Goal: Information Seeking & Learning: Understand process/instructions

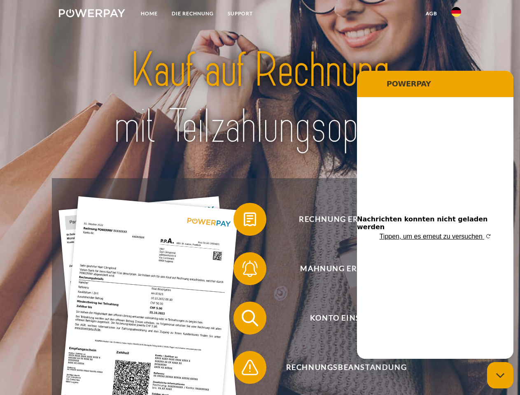
click at [92, 14] on img at bounding box center [92, 13] width 66 height 8
click at [456, 14] on img at bounding box center [456, 12] width 10 height 10
click at [431, 14] on link "agb" at bounding box center [431, 13] width 26 height 15
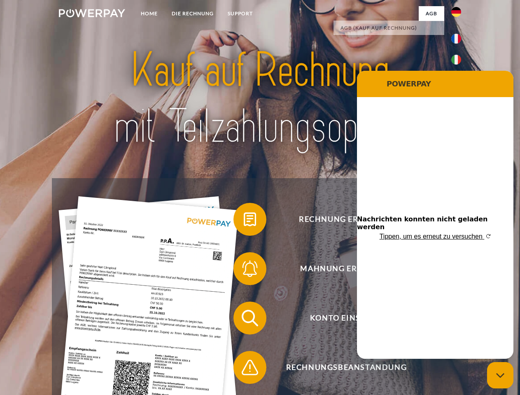
click at [244, 221] on span at bounding box center [237, 219] width 41 height 41
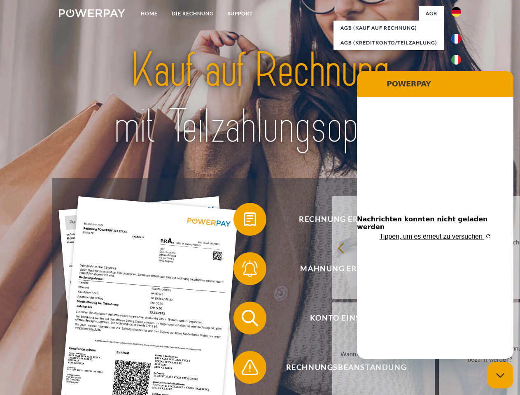
click at [244, 270] on div "Rechnung erhalten? Mahnung erhalten? Konto einsehen" at bounding box center [259, 342] width 415 height 329
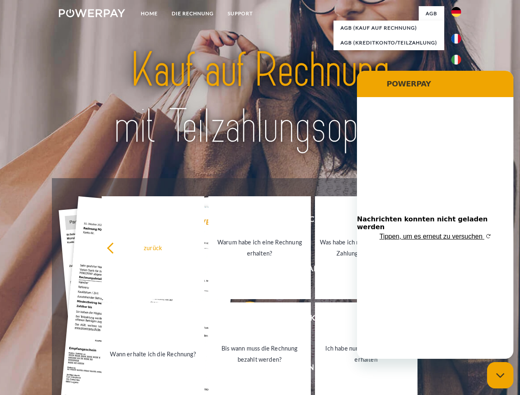
click at [244, 320] on link "Bis wann muss die Rechnung bezahlt werden?" at bounding box center [259, 353] width 102 height 103
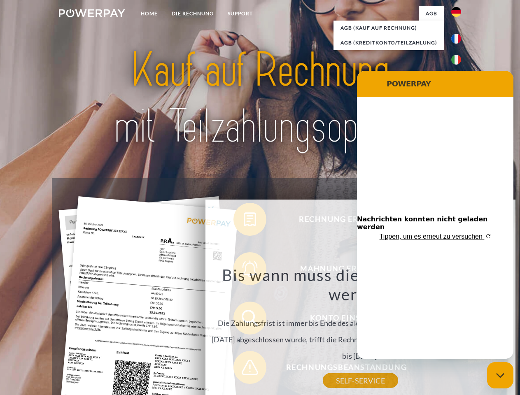
click at [244, 369] on div "Rechnung erhalten? Mahnung erhalten? Konto einsehen" at bounding box center [259, 342] width 415 height 329
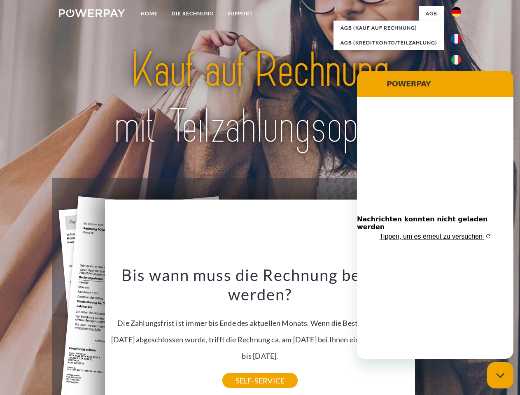
click at [500, 375] on icon "Messaging-Fenster schließen" at bounding box center [500, 375] width 9 height 5
